Goal: Task Accomplishment & Management: Complete application form

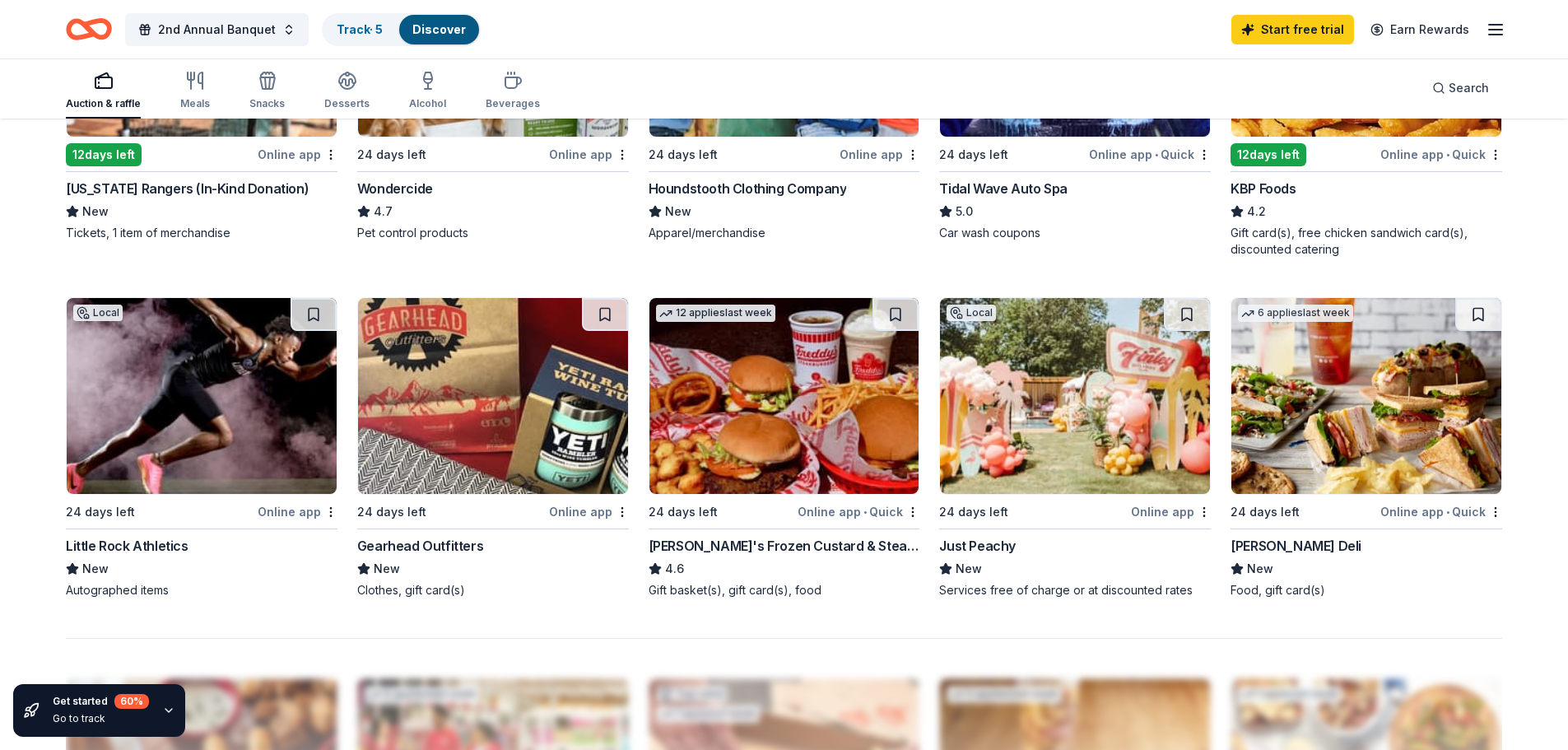
scroll to position [1033, 0]
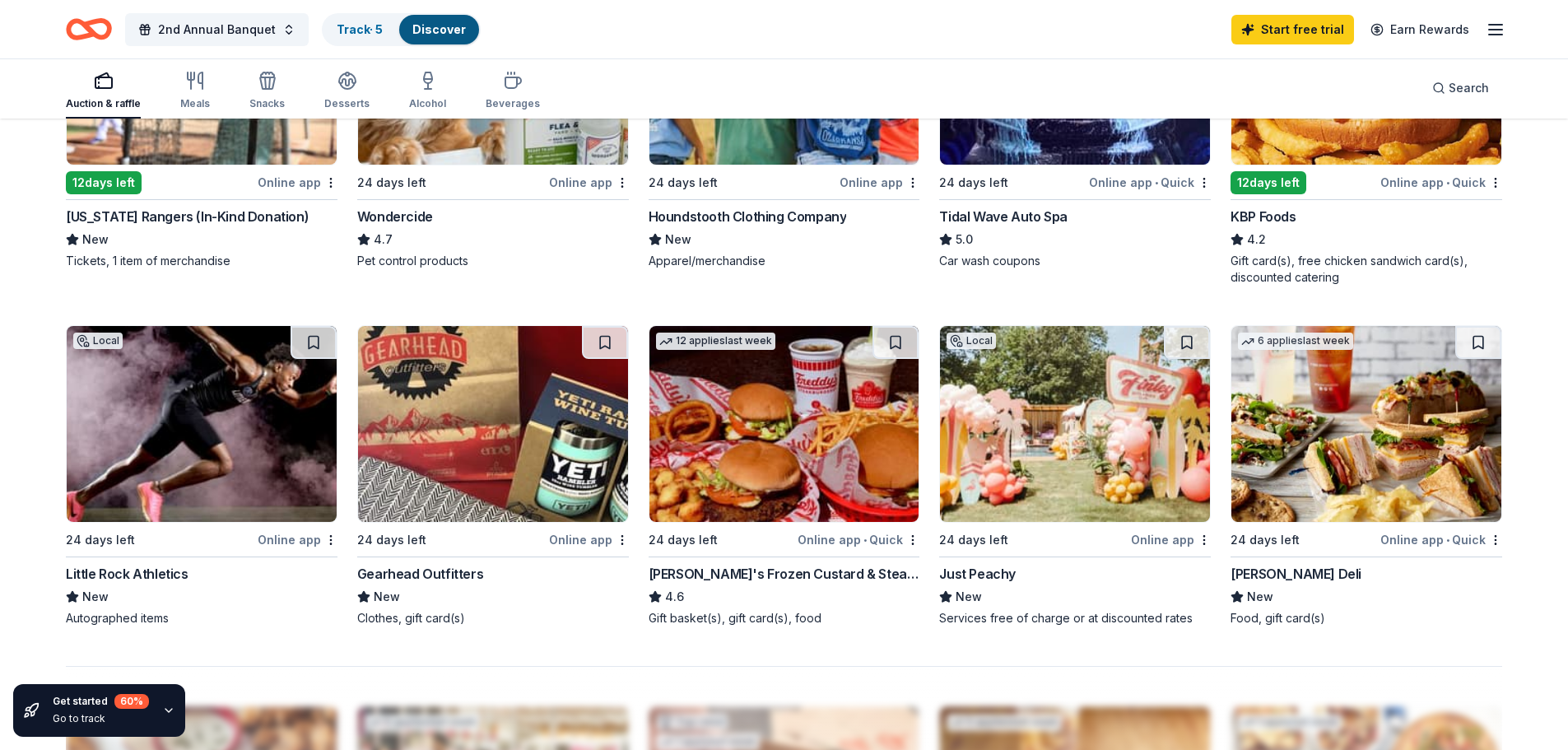
click at [498, 430] on img at bounding box center [493, 424] width 270 height 196
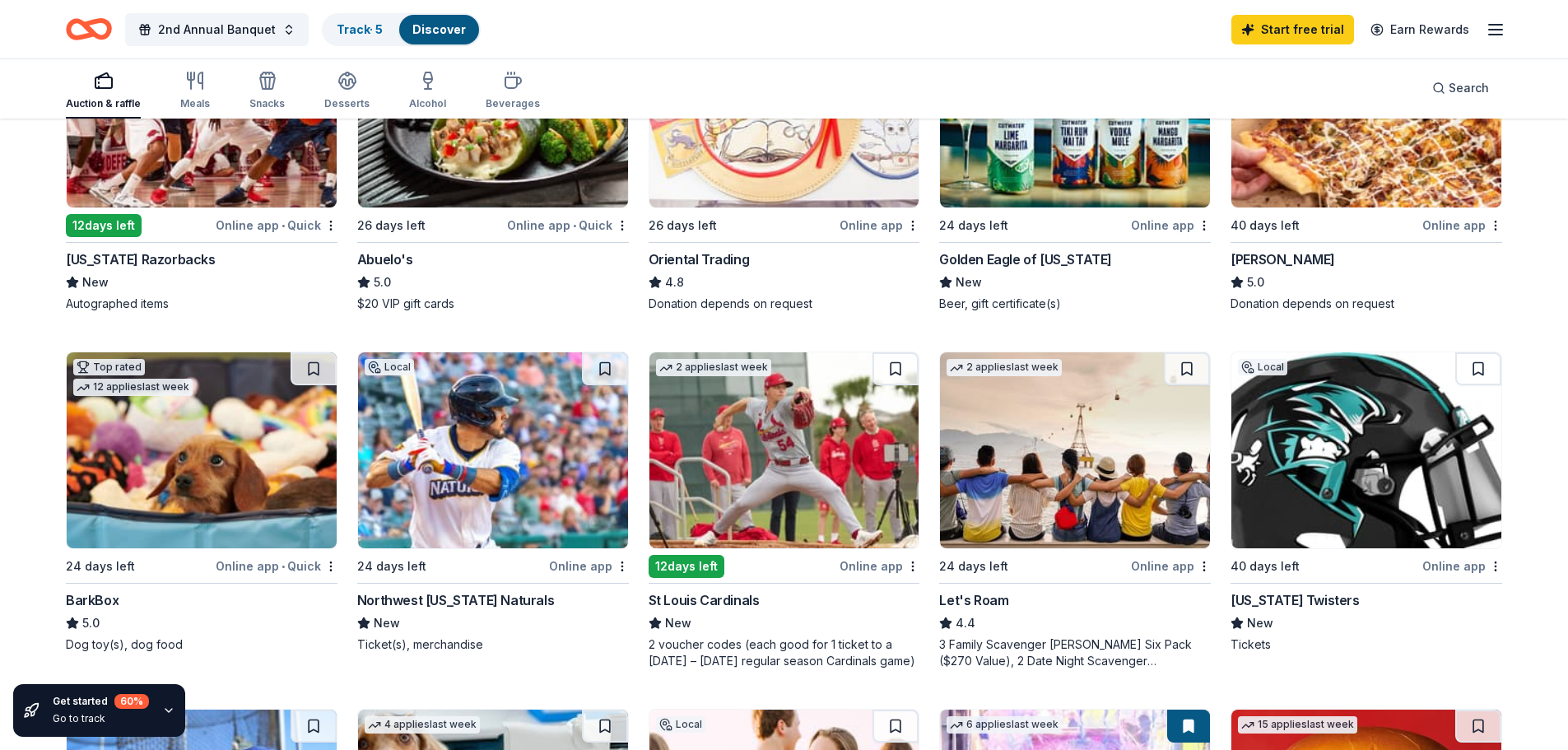
scroll to position [0, 0]
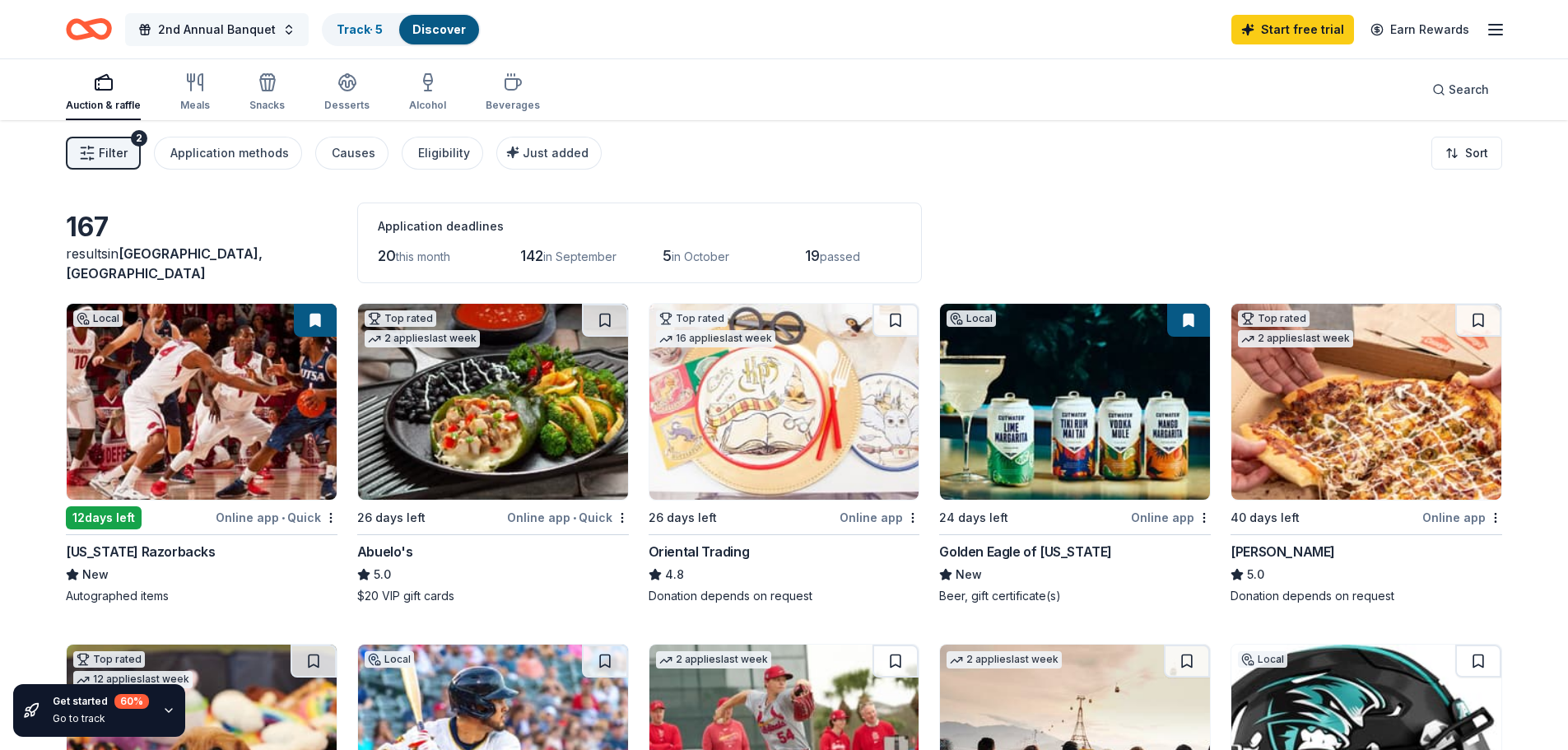
click at [281, 29] on button "2nd Annual Banquet" at bounding box center [216, 30] width 184 height 33
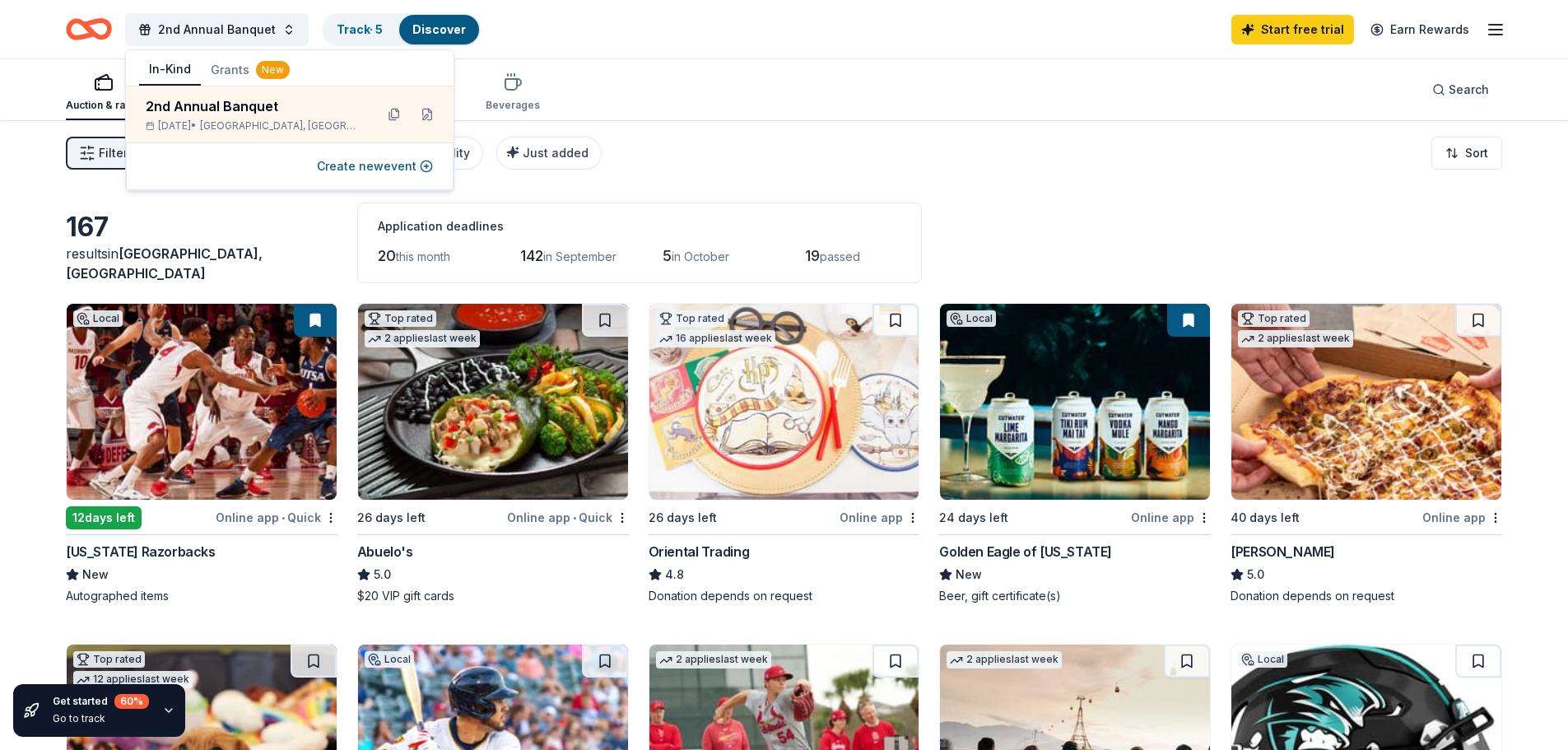
click at [235, 57] on button "Grants New" at bounding box center [251, 70] width 99 height 30
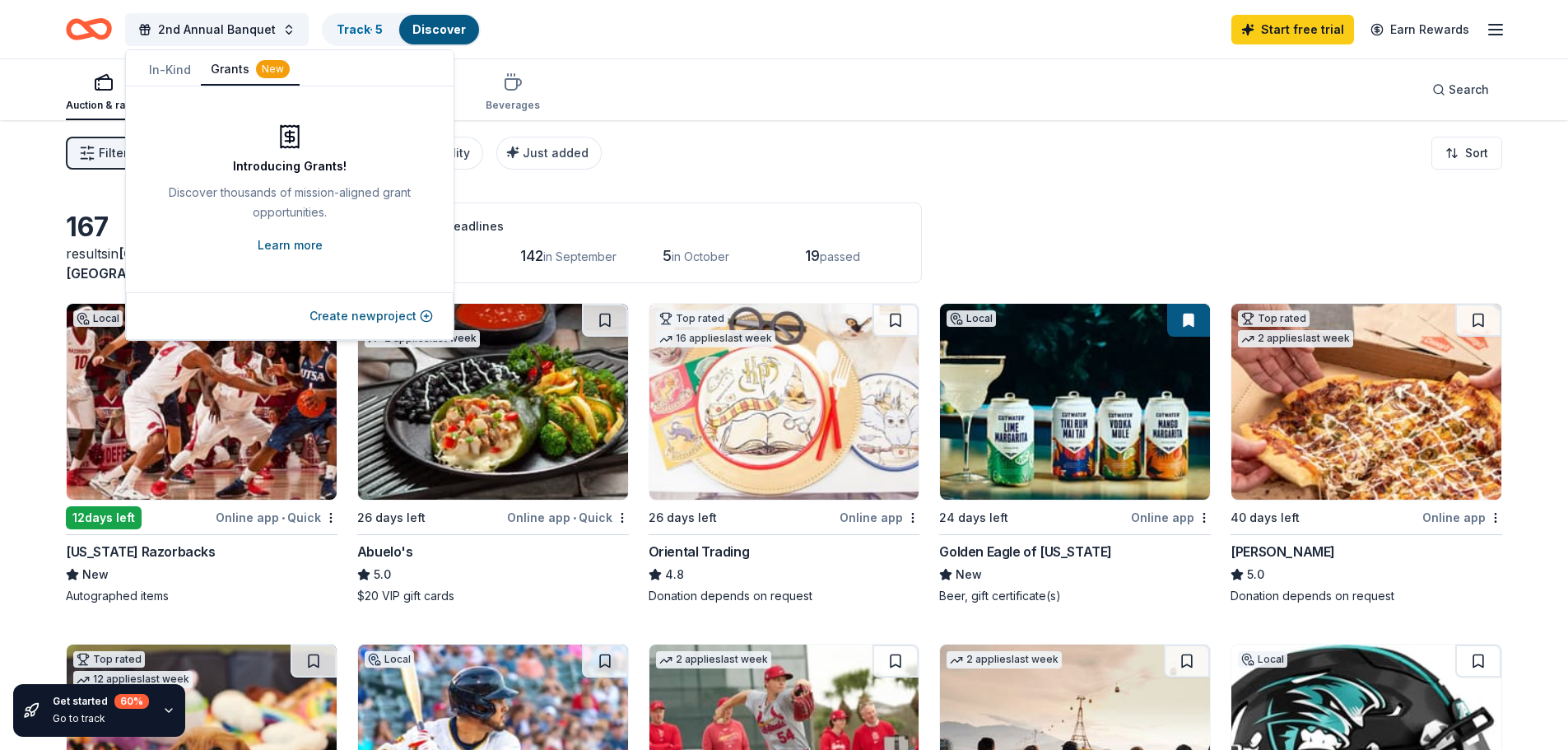
click at [307, 245] on link "Learn more" at bounding box center [290, 245] width 65 height 20
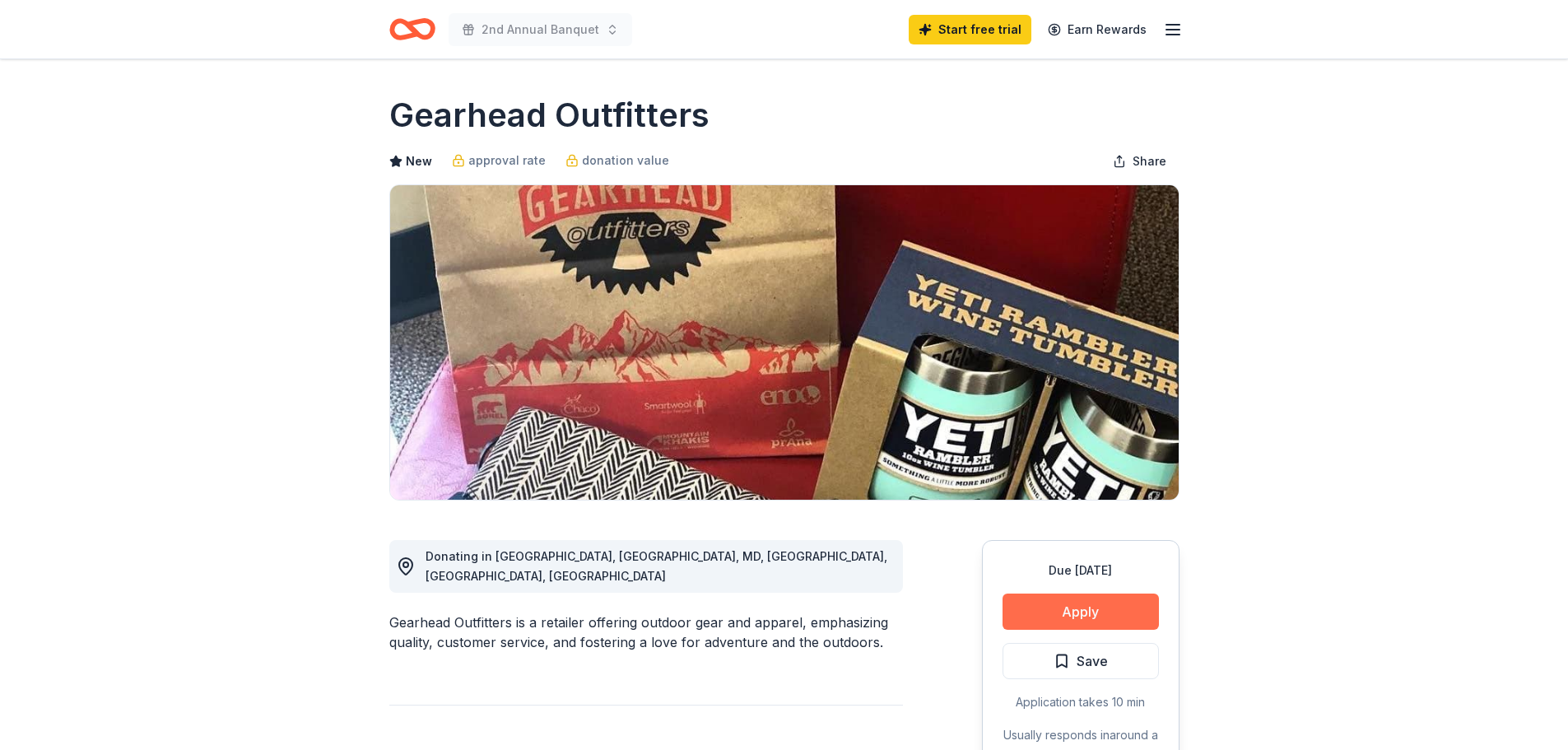
click at [1107, 620] on button "Apply" at bounding box center [1081, 612] width 156 height 36
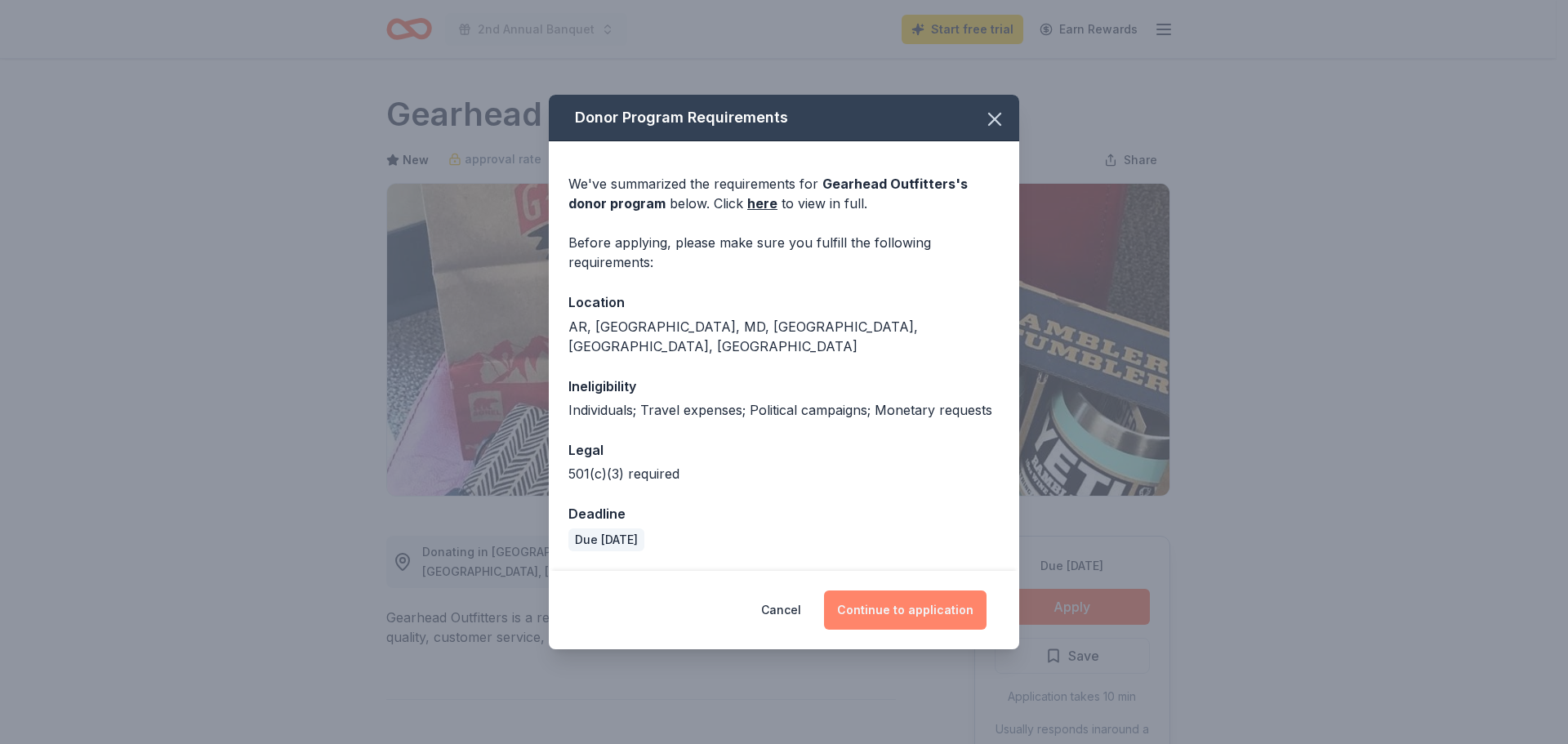
click at [951, 604] on button "Continue to application" at bounding box center [905, 609] width 163 height 39
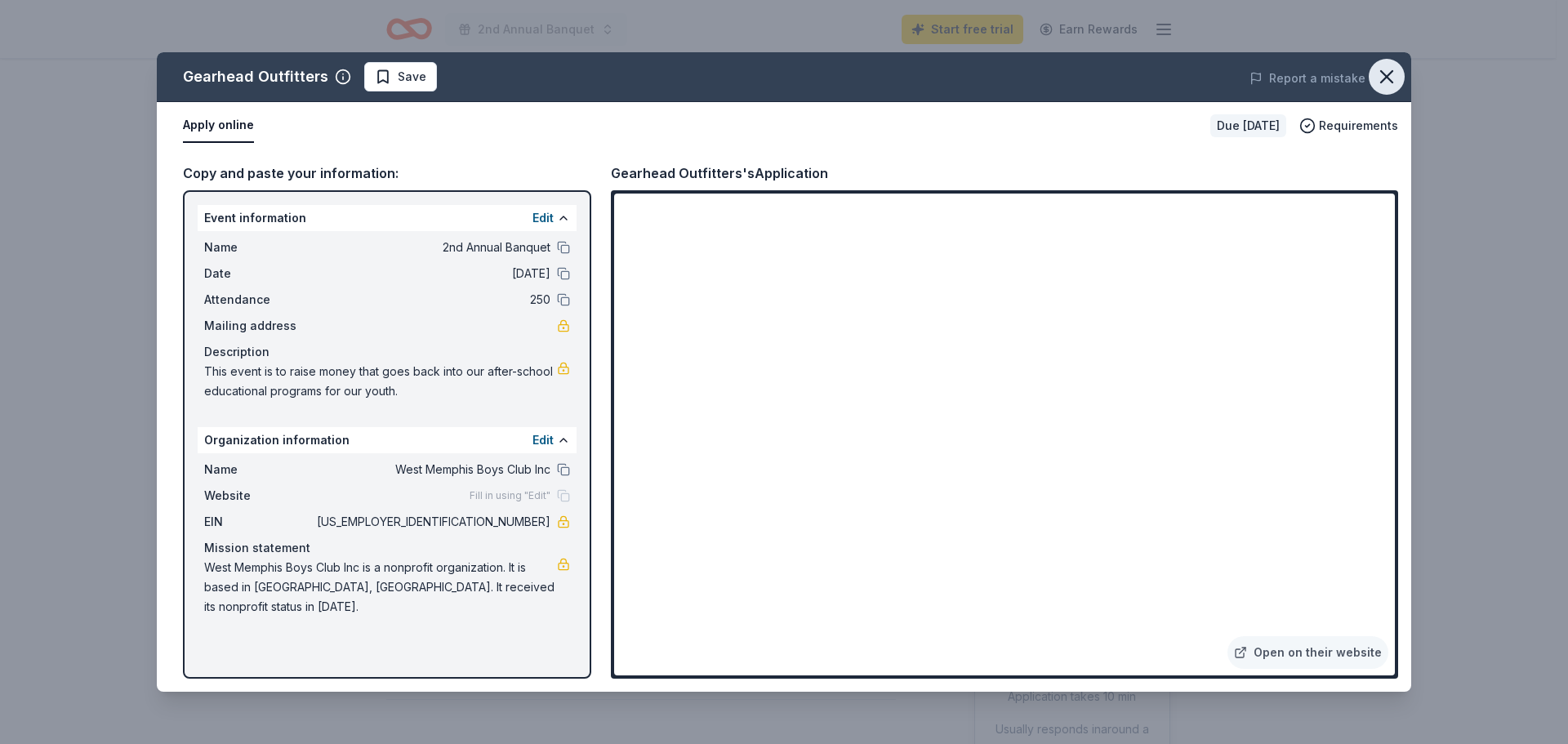
click at [1380, 72] on icon "button" at bounding box center [1386, 77] width 23 height 23
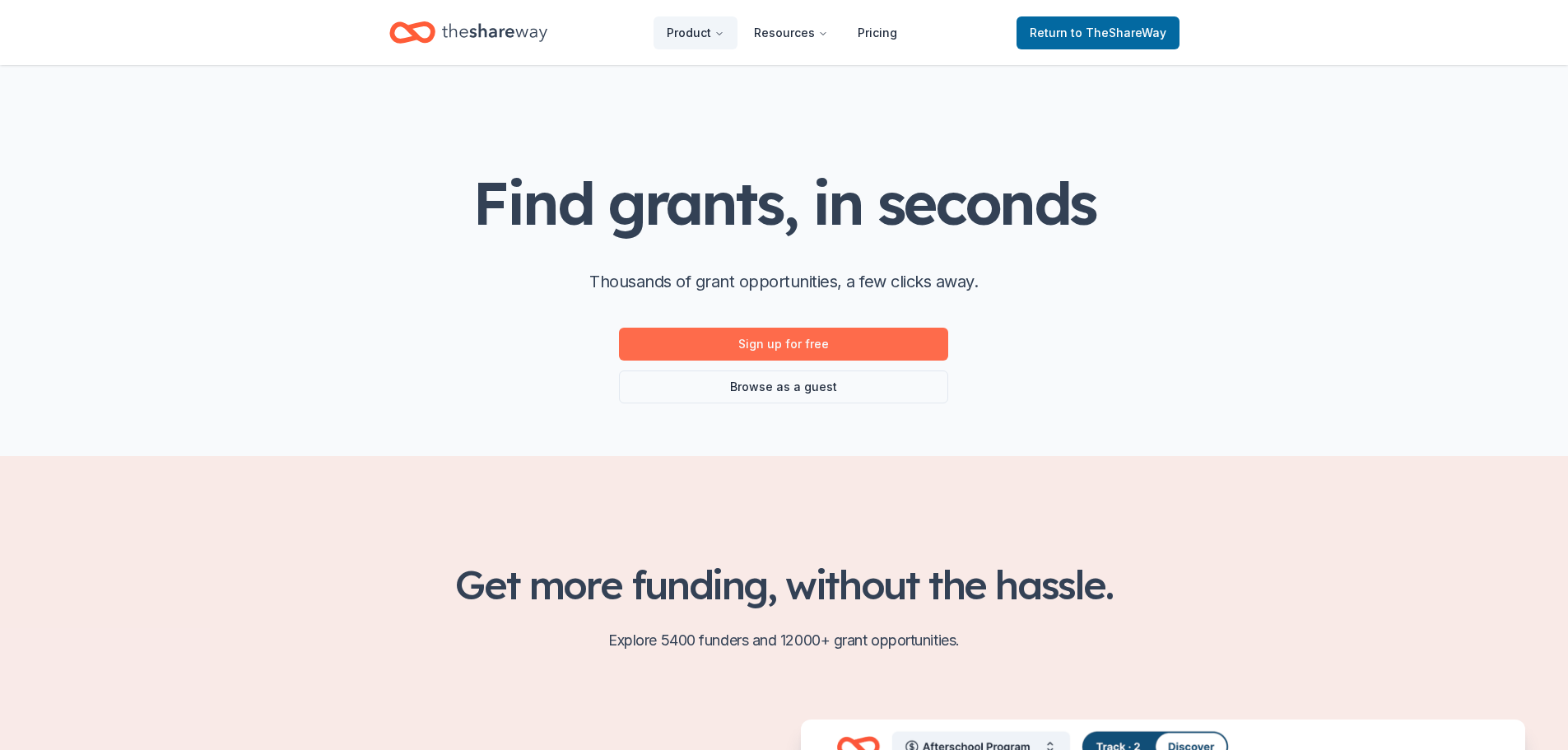
click at [859, 339] on link "Sign up for free" at bounding box center [784, 344] width 329 height 33
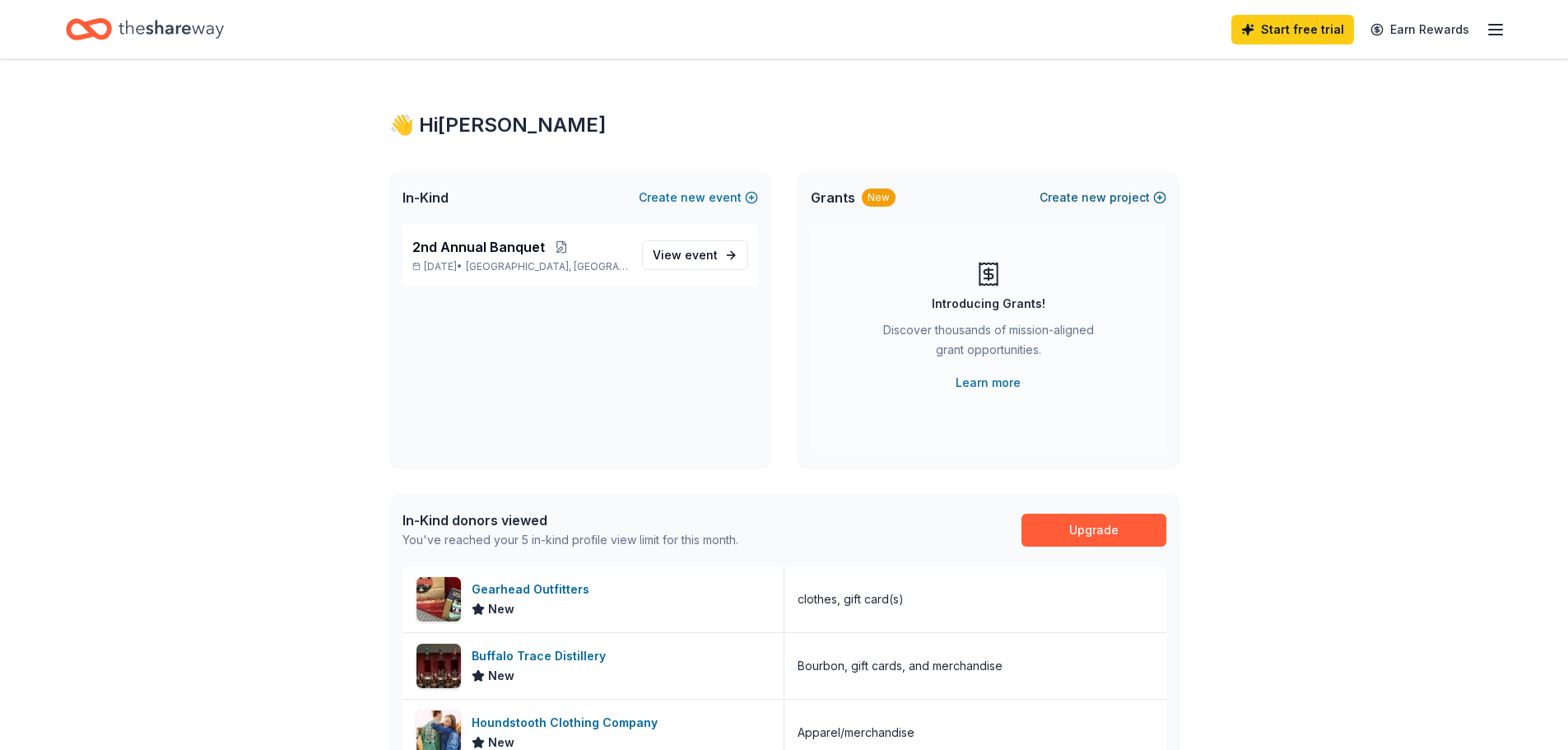
click at [1113, 194] on button "Create new project" at bounding box center [1103, 197] width 127 height 20
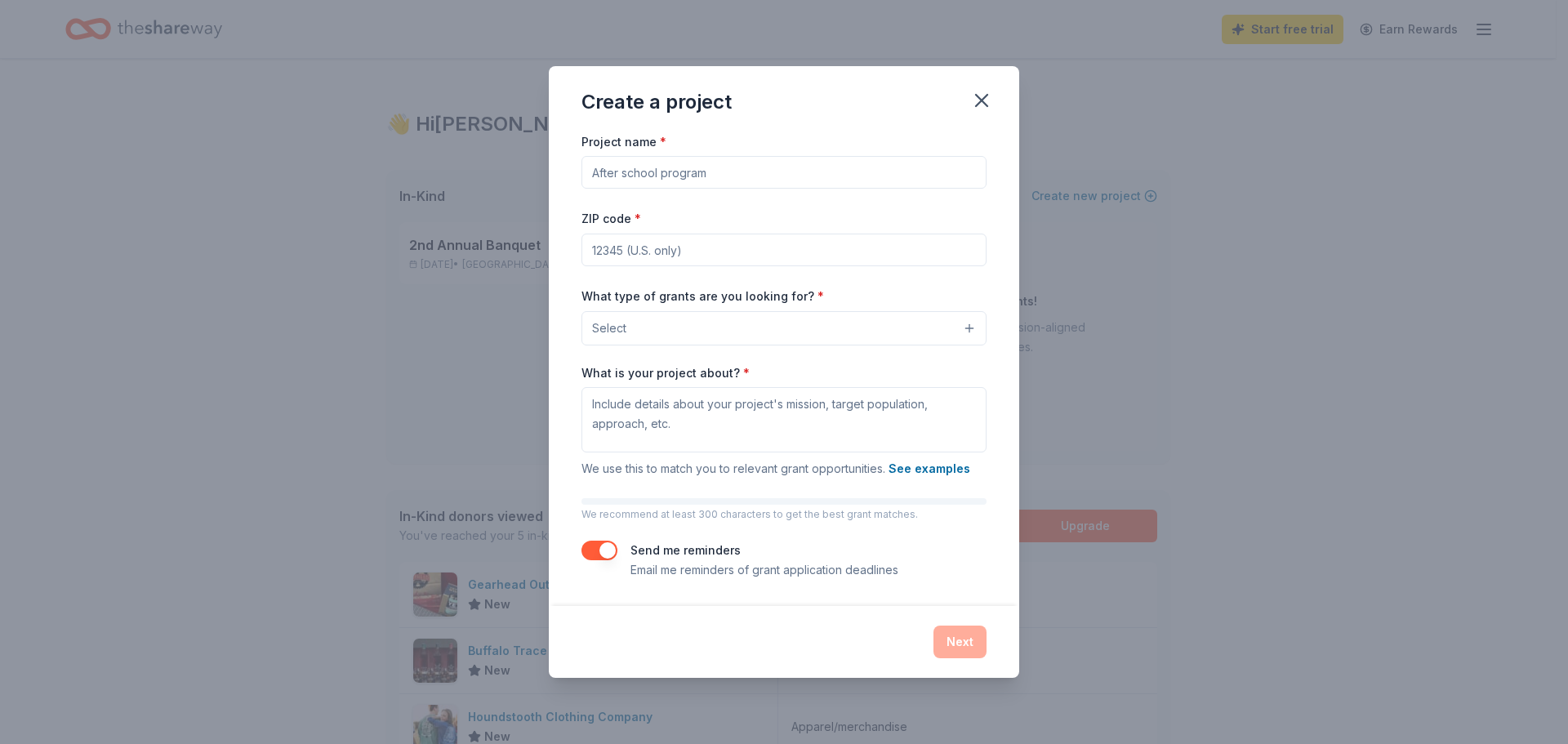
click at [618, 165] on input "Project name *" at bounding box center [784, 172] width 405 height 33
type input "After-School Programs"
click at [631, 253] on input "ZIP code *" at bounding box center [784, 250] width 405 height 33
type input "72301"
click at [719, 339] on button "Select" at bounding box center [784, 328] width 405 height 34
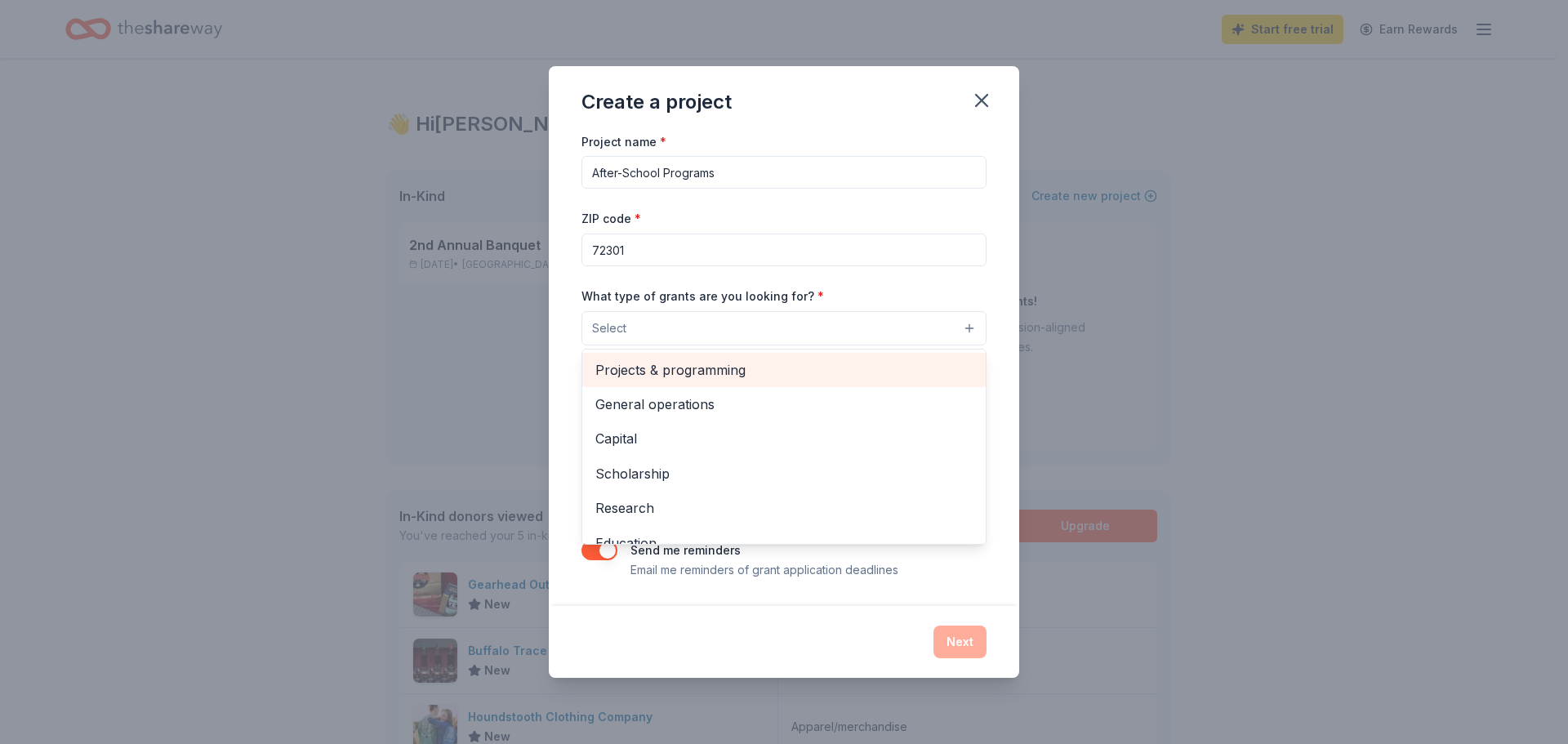
click at [711, 378] on span "Projects & programming" at bounding box center [784, 370] width 377 height 21
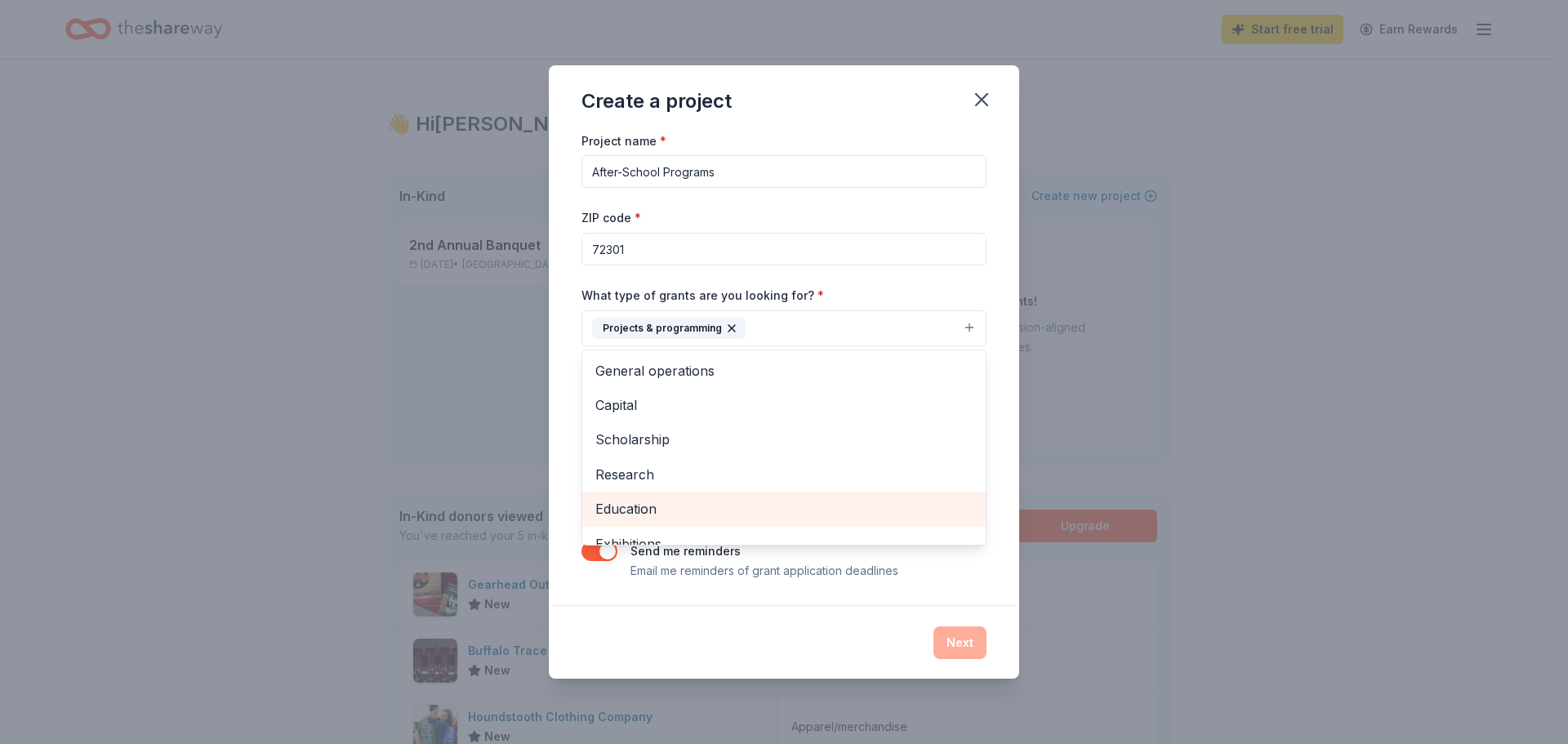
click at [666, 500] on span "Education" at bounding box center [784, 509] width 377 height 21
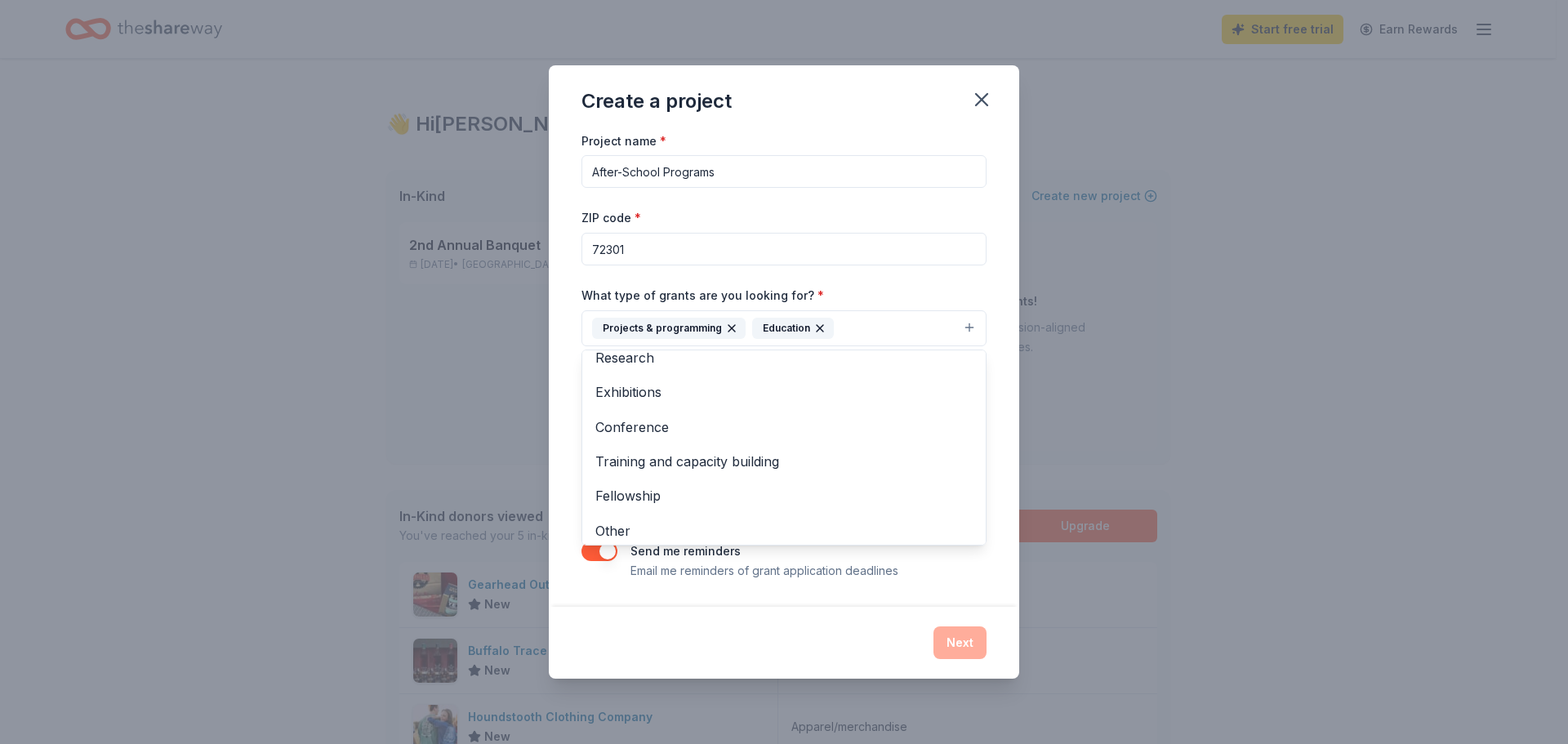
scroll to position [123, 0]
click at [415, 370] on div "Create a project Project name * After-School Programs ZIP code * 72301 What typ…" at bounding box center [784, 372] width 1568 height 744
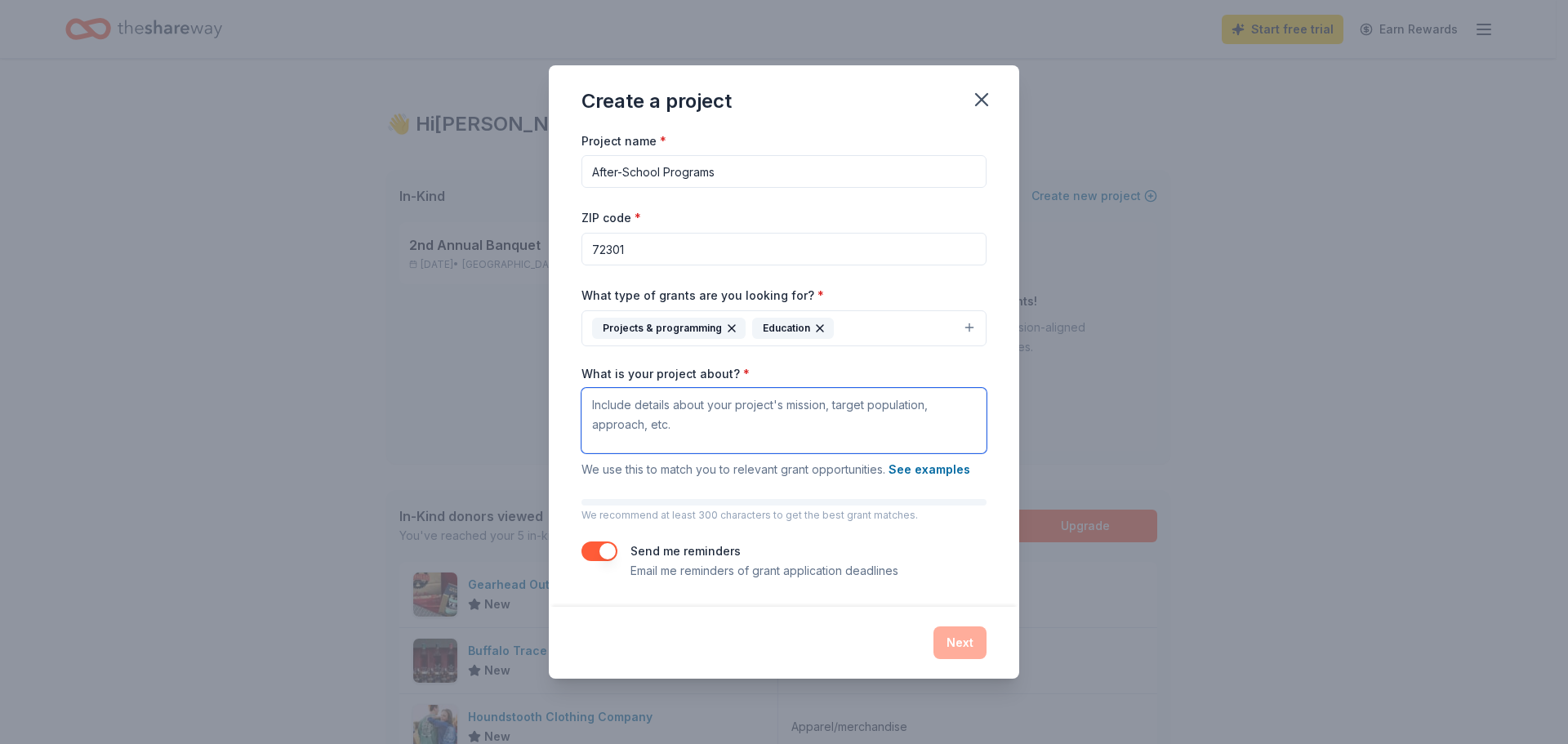
click at [687, 423] on textarea "What is your project about? *" at bounding box center [784, 420] width 405 height 65
paste textarea "We put this banquet on as a process to raise funding for our after-school youth…"
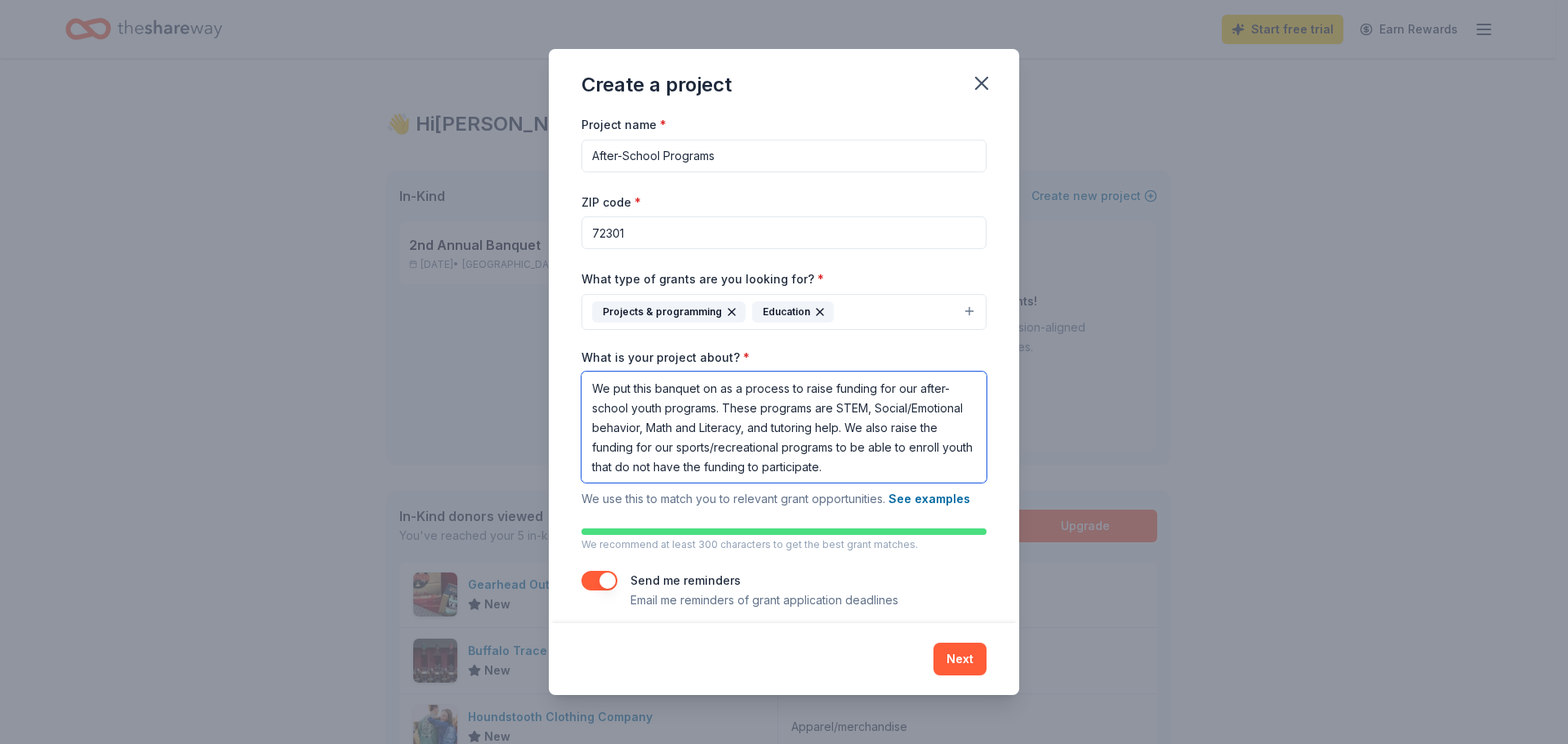
drag, startPoint x: 595, startPoint y: 385, endPoint x: 722, endPoint y: 403, distance: 128.3
click at [722, 403] on textarea "We put this banquet on as a process to raise funding for our after-school youth…" at bounding box center [784, 426] width 405 height 111
drag, startPoint x: 800, startPoint y: 426, endPoint x: 945, endPoint y: 483, distance: 155.8
click at [945, 483] on div "What is your project about? * We offer after-school programs to youth from ages…" at bounding box center [784, 429] width 405 height 160
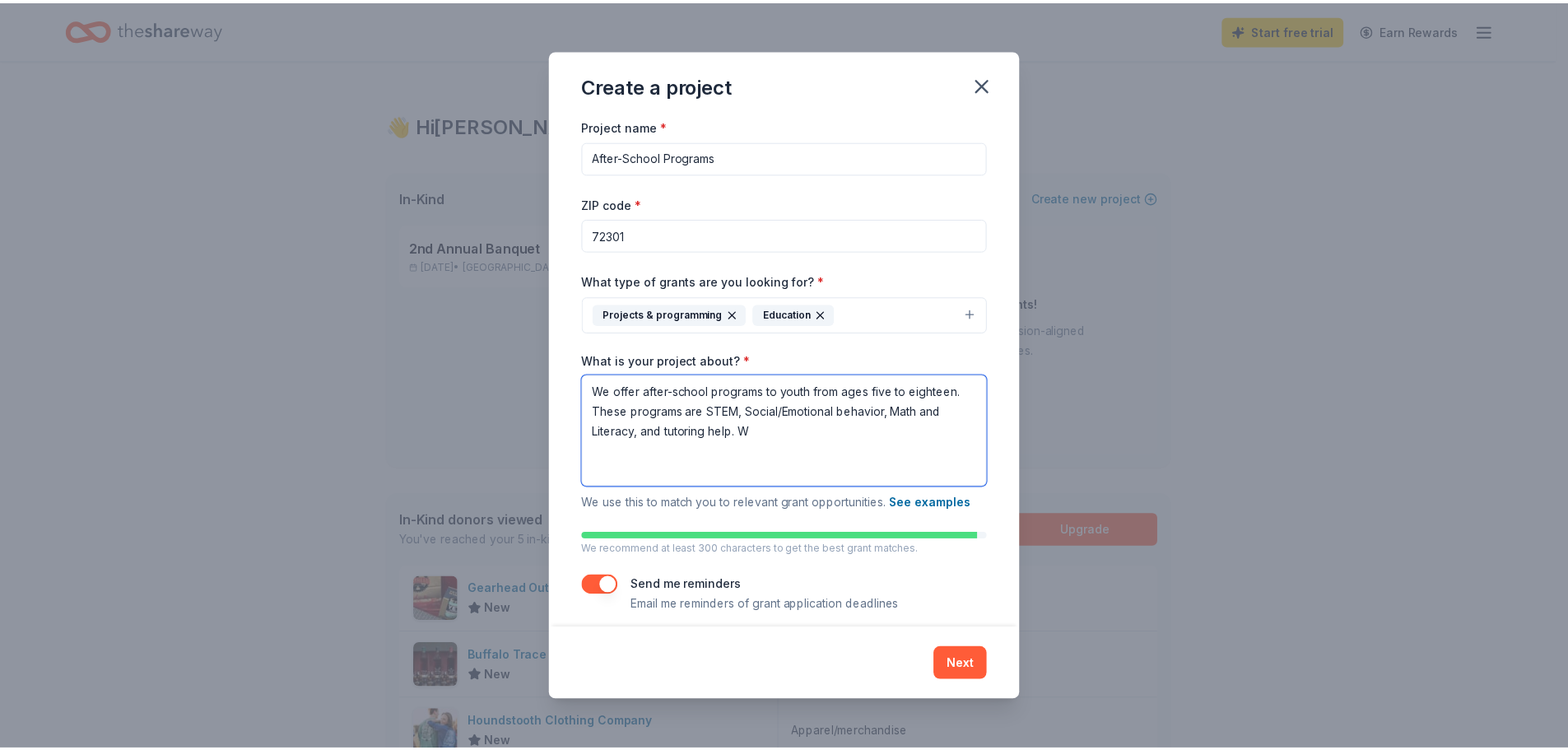
scroll to position [0, 0]
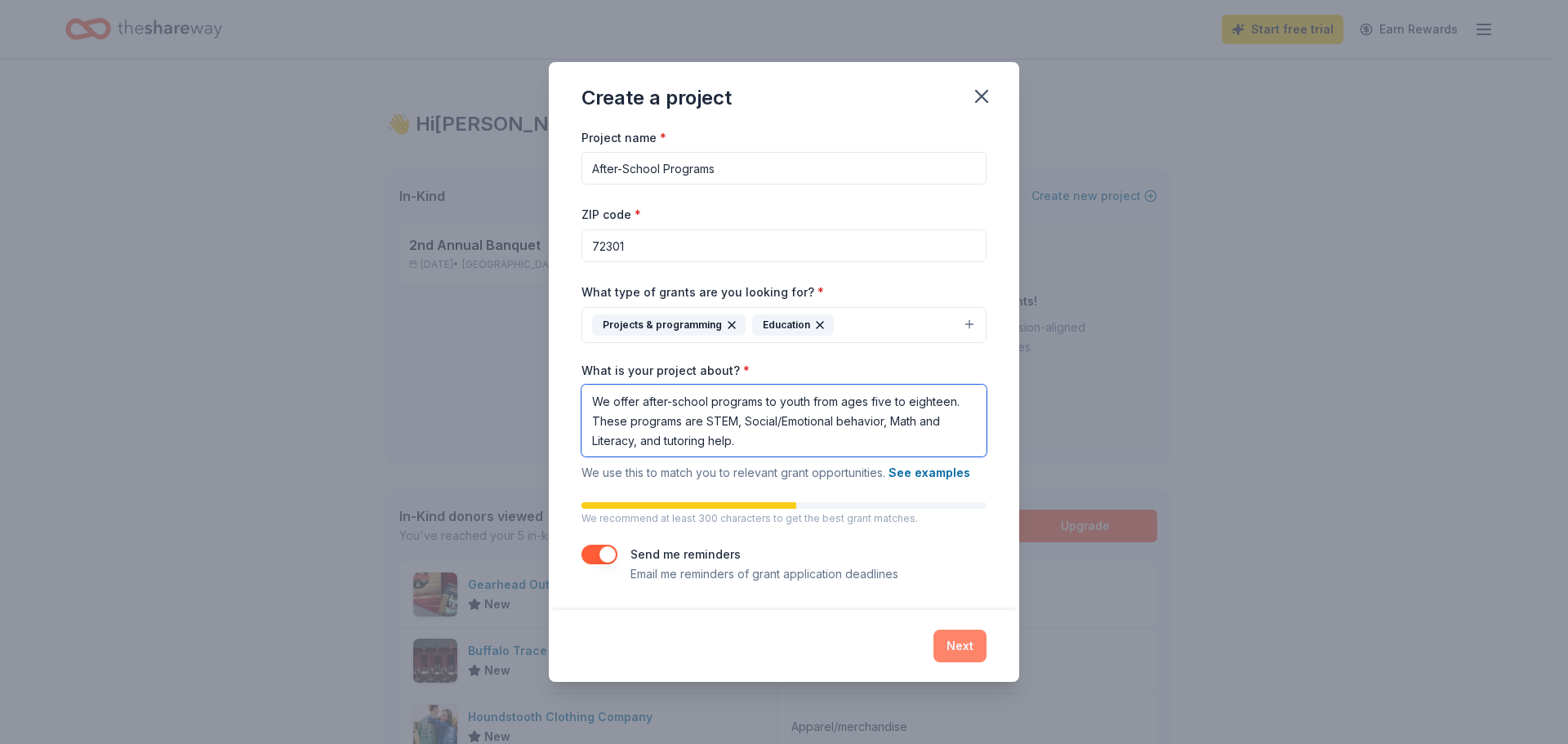
type textarea "We offer after-school programs to youth from ages five to eighteen. These progr…"
click at [955, 646] on button "Next" at bounding box center [960, 646] width 53 height 33
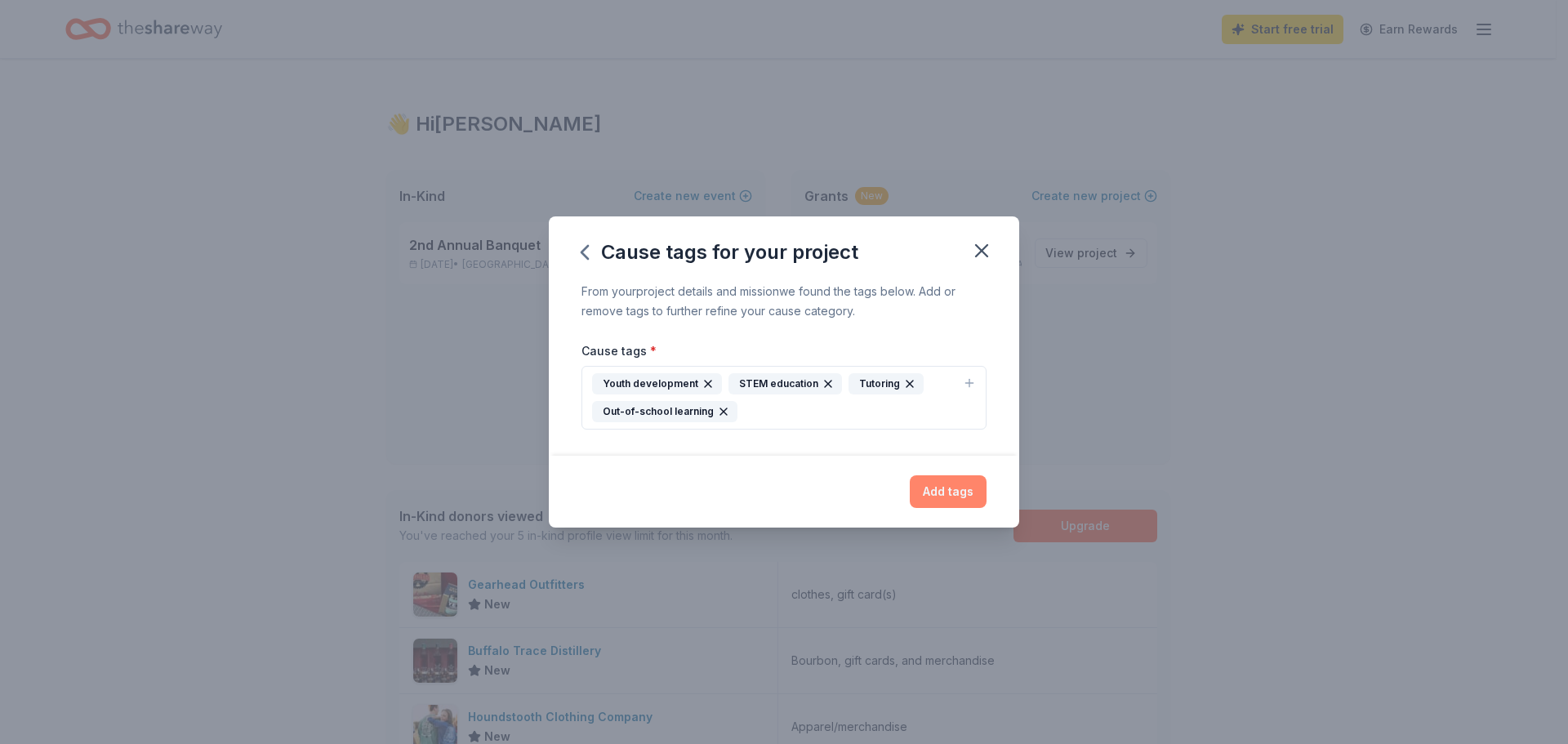
click at [950, 493] on button "Add tags" at bounding box center [948, 492] width 77 height 33
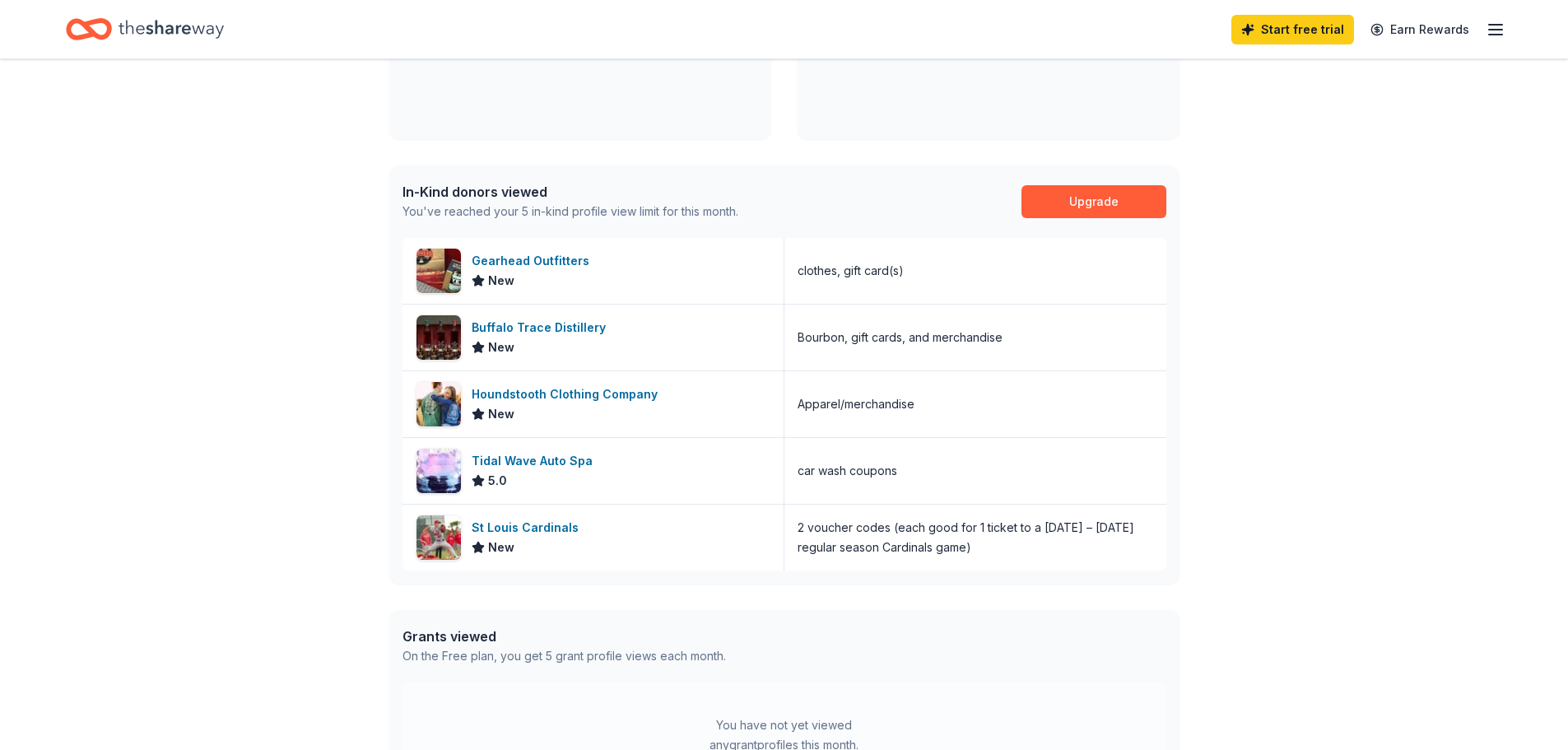
scroll to position [329, 0]
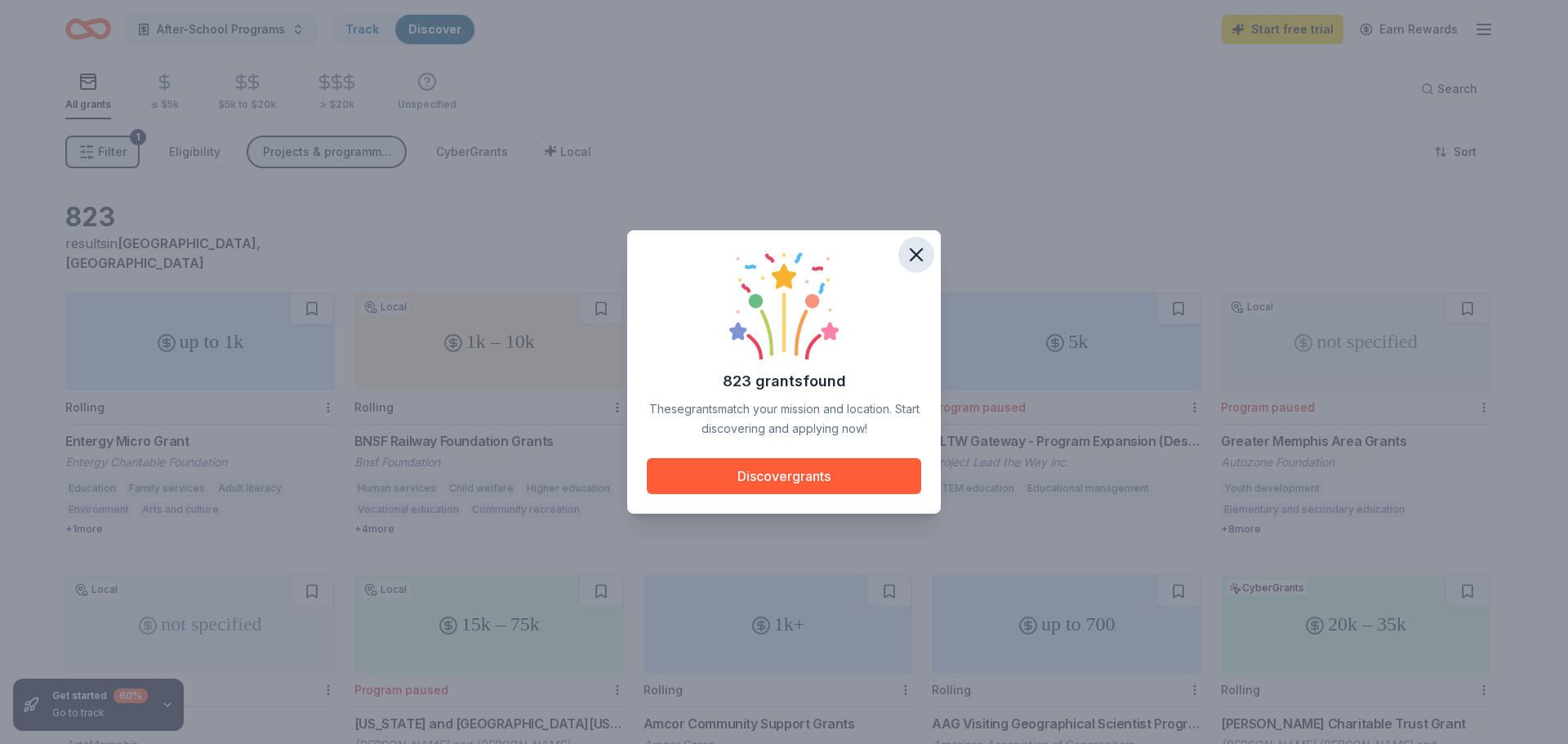
click at [920, 261] on icon "button" at bounding box center [916, 254] width 23 height 23
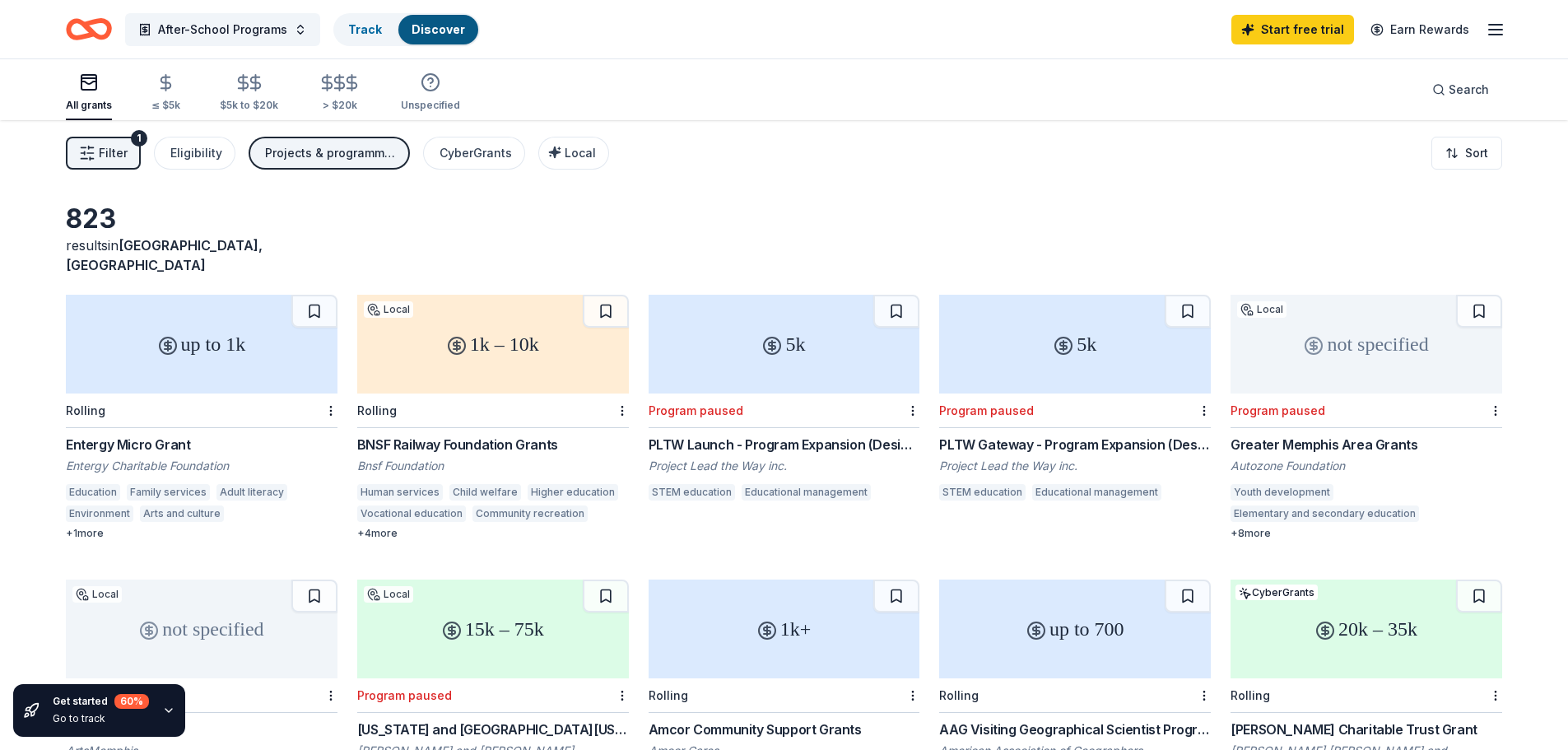
click at [773, 340] on div "5k" at bounding box center [784, 344] width 272 height 99
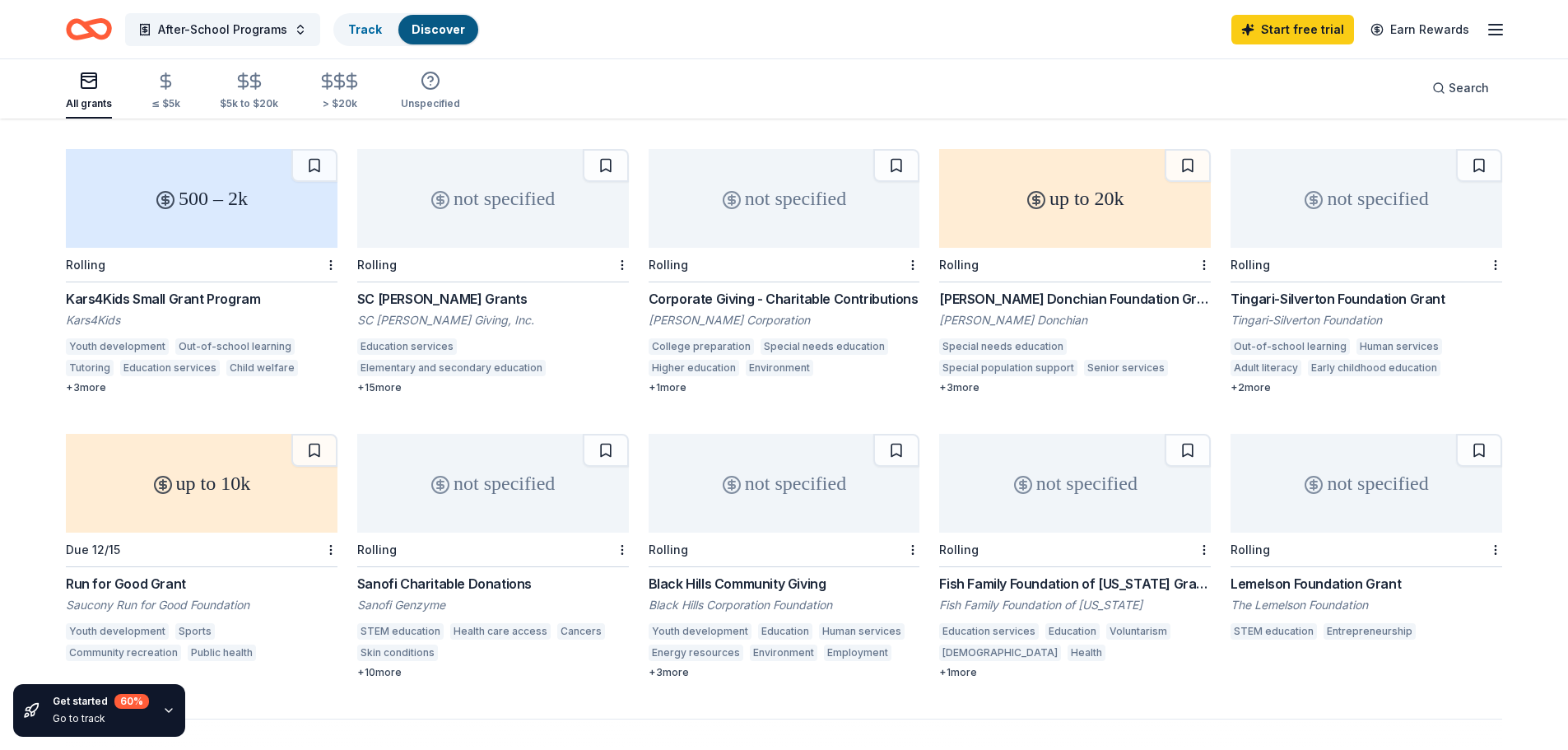
scroll to position [987, 0]
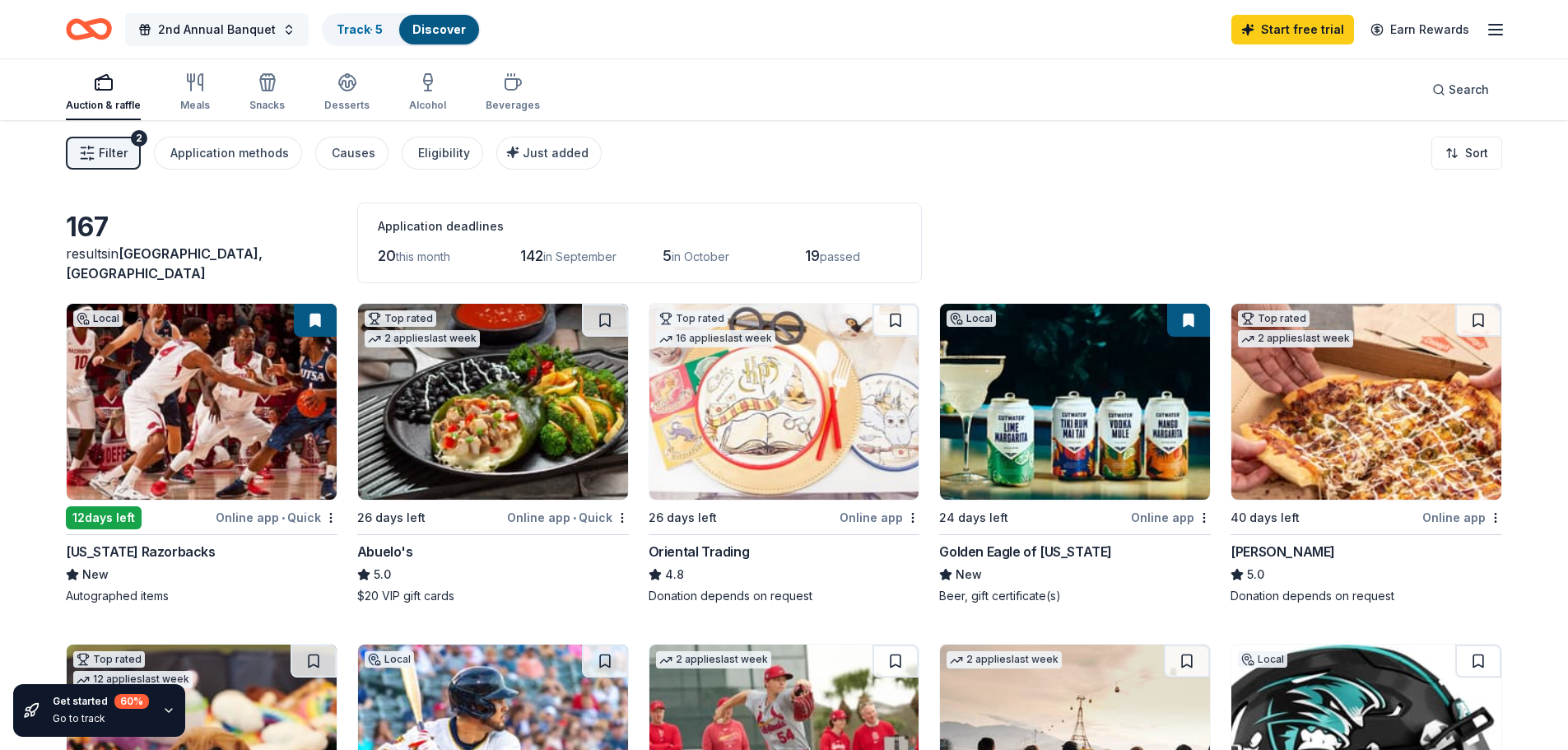
click at [260, 28] on span "2nd Annual Banquet" at bounding box center [217, 30] width 118 height 20
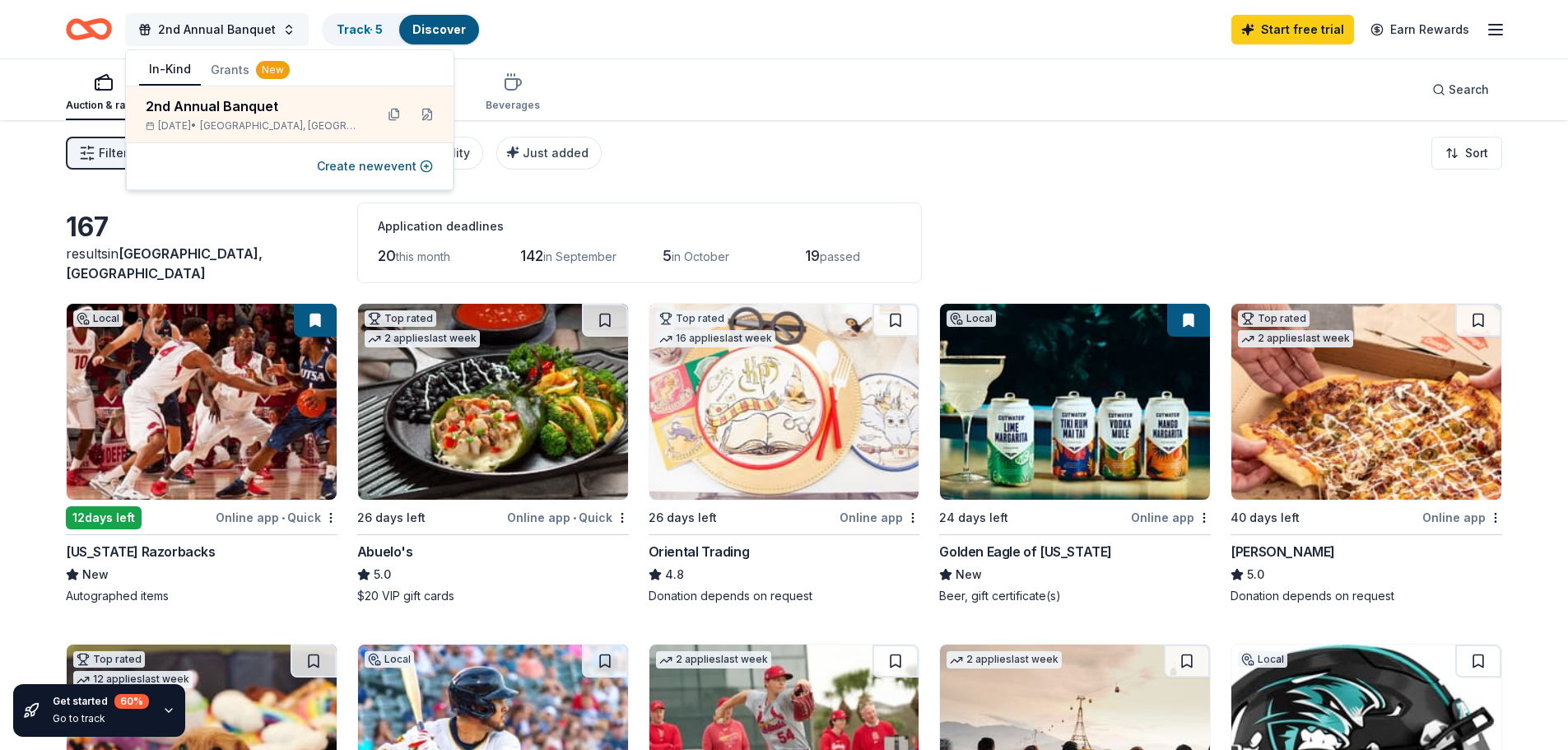
click at [260, 28] on span "2nd Annual Banquet" at bounding box center [217, 30] width 118 height 20
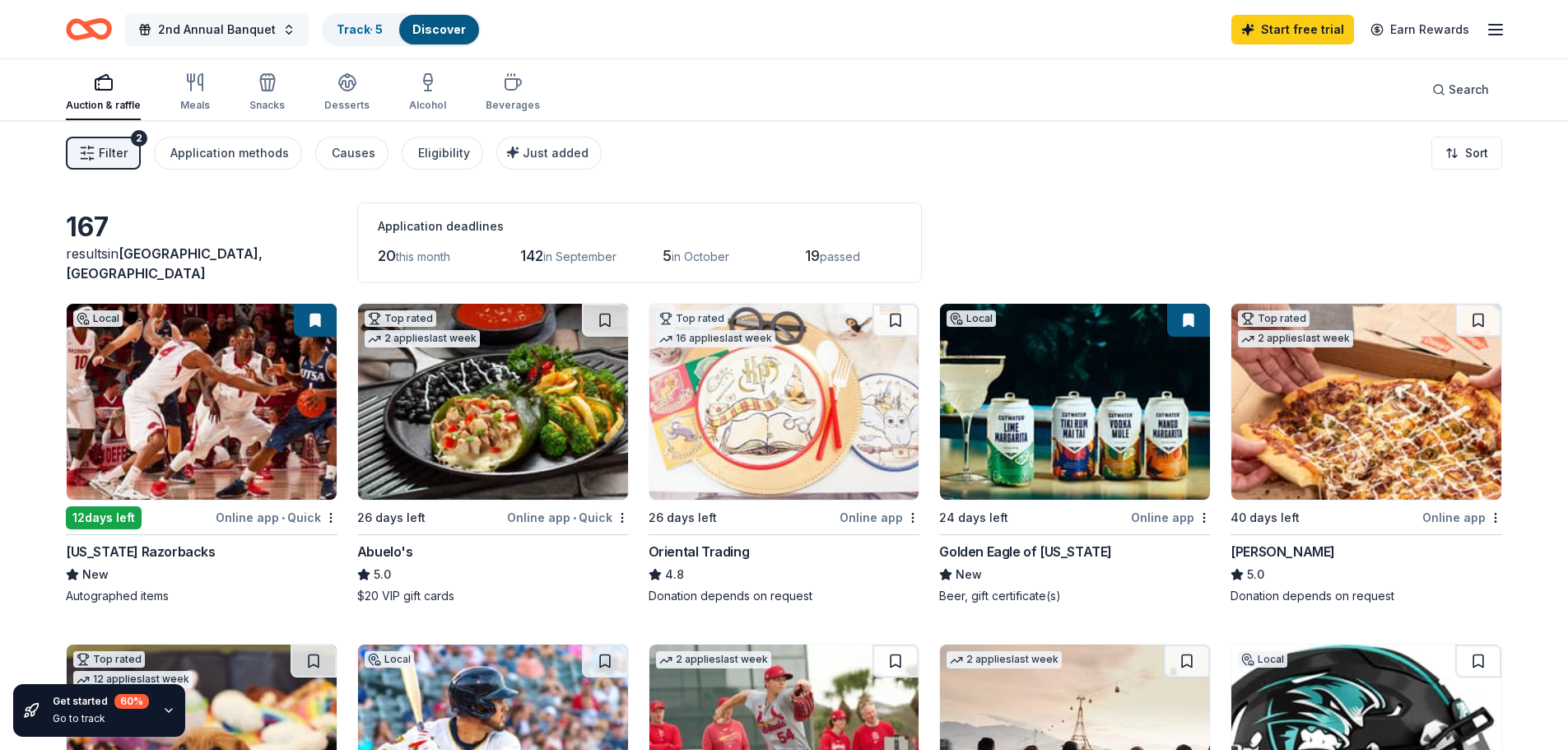
click at [259, 29] on span "2nd Annual Banquet" at bounding box center [217, 30] width 118 height 20
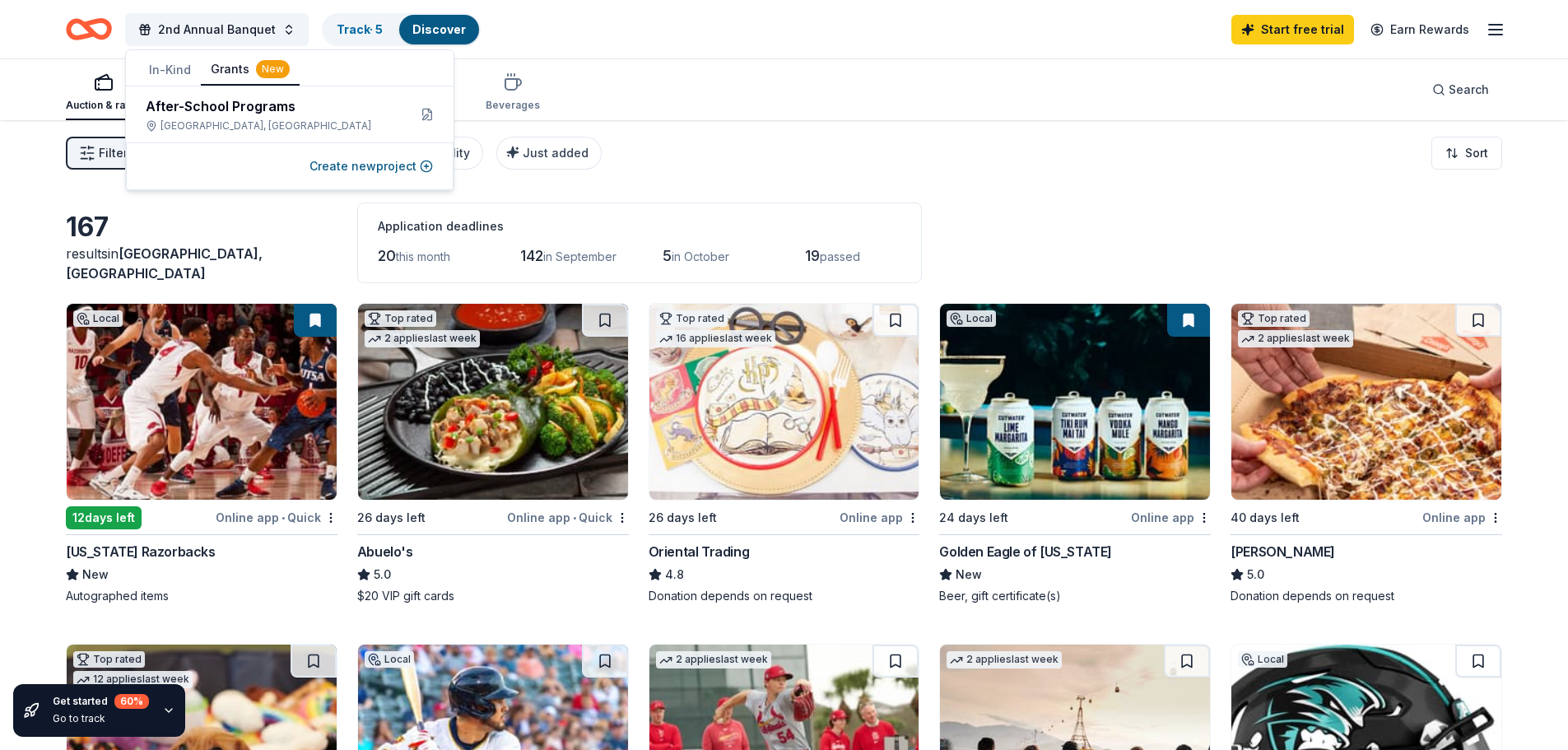
click at [233, 61] on button "Grants New" at bounding box center [251, 70] width 99 height 31
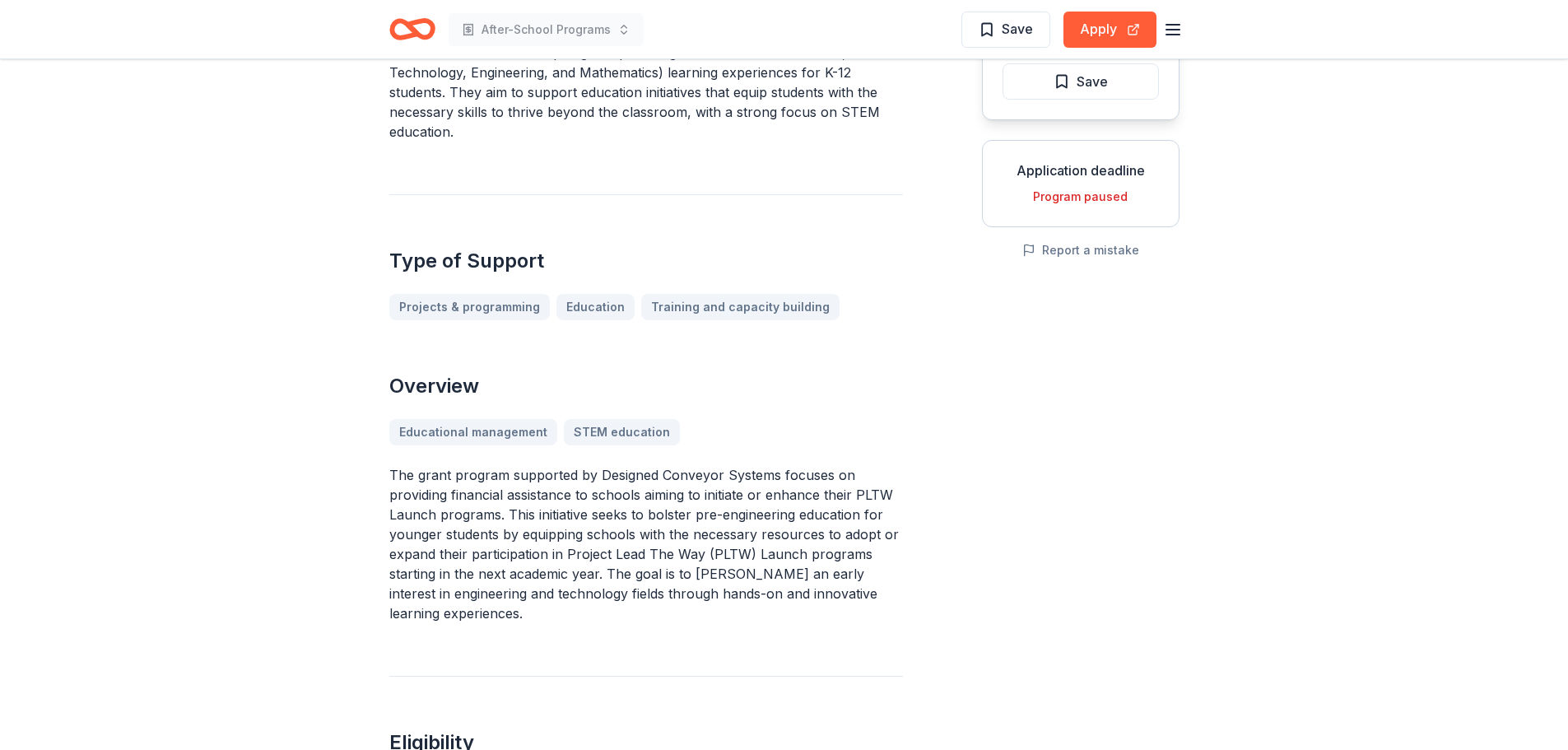
scroll to position [494, 0]
